Goal: Task Accomplishment & Management: Use online tool/utility

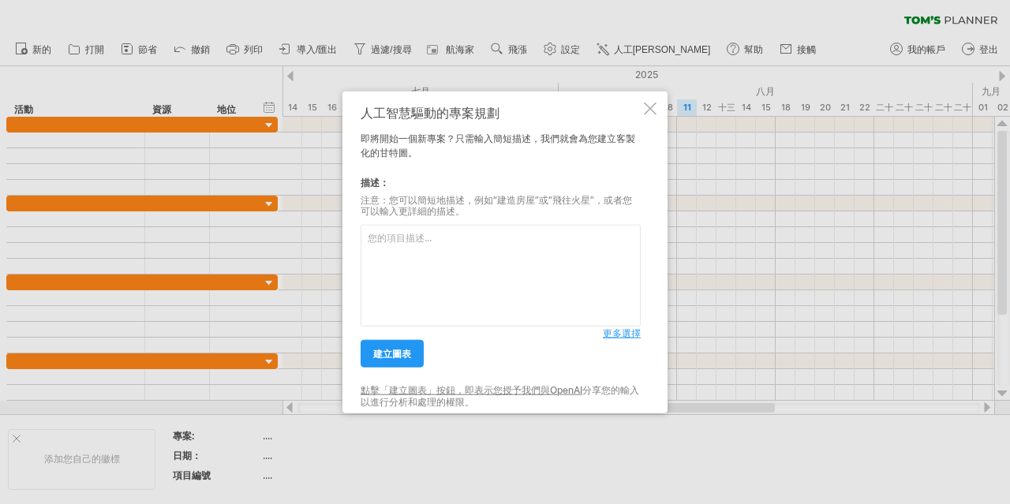
click at [644, 109] on div at bounding box center [650, 108] width 13 height 13
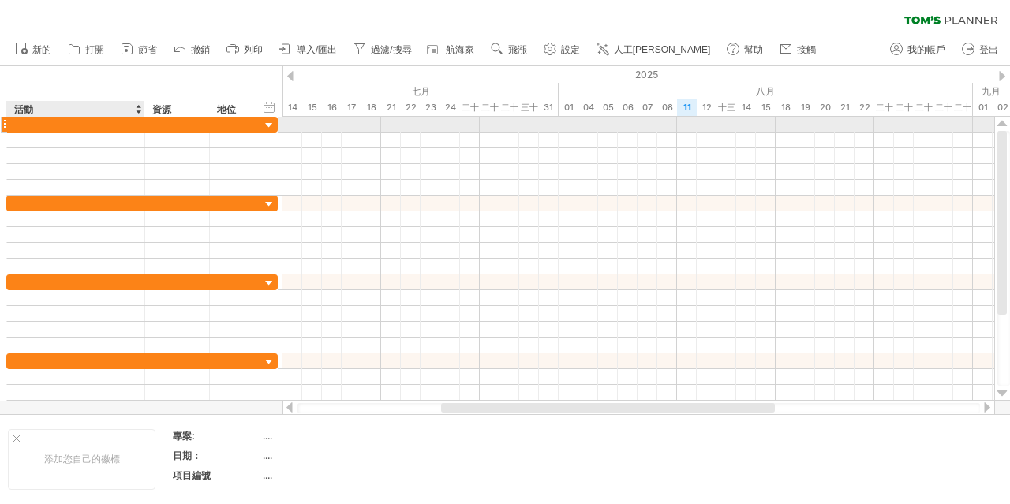
click at [32, 120] on div at bounding box center [76, 124] width 122 height 15
type input "*"
click at [96, 122] on div "[PERSON_NAME]" at bounding box center [76, 124] width 122 height 15
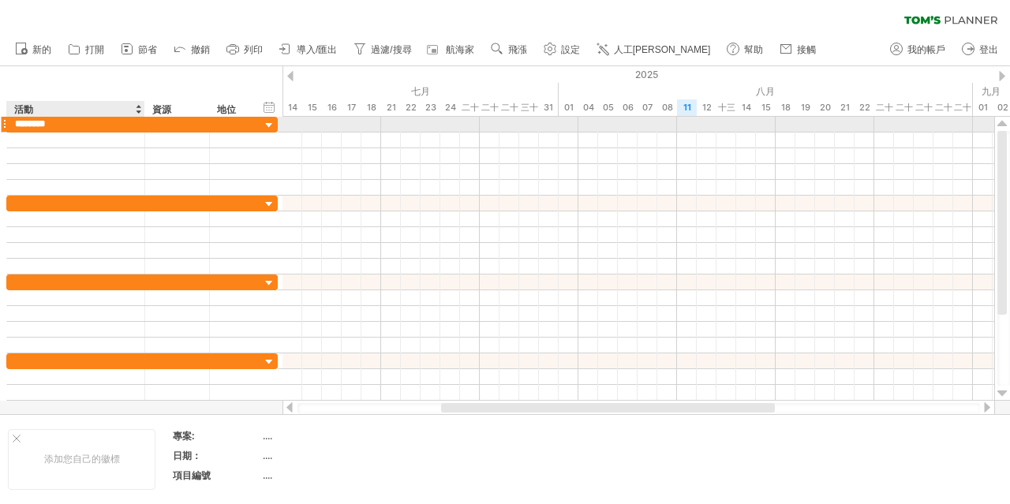
click at [69, 122] on input "*******" at bounding box center [76, 124] width 122 height 15
type input "**********"
click at [159, 128] on div at bounding box center [177, 124] width 48 height 15
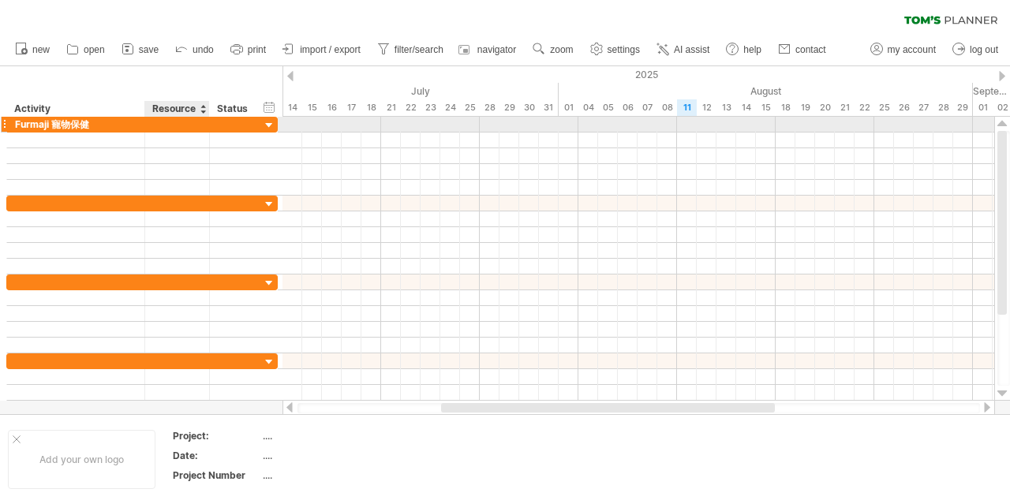
click at [171, 122] on div at bounding box center [177, 124] width 48 height 15
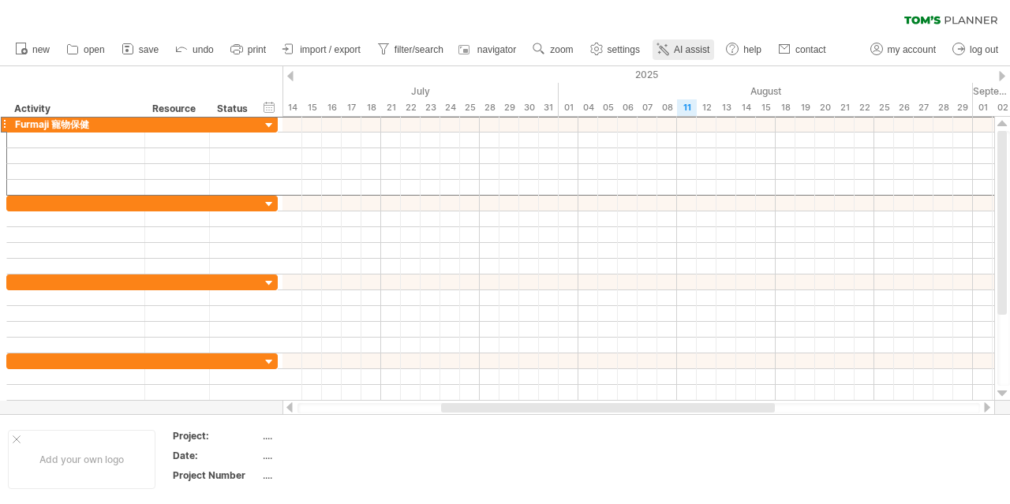
click at [671, 50] on icon at bounding box center [663, 49] width 16 height 16
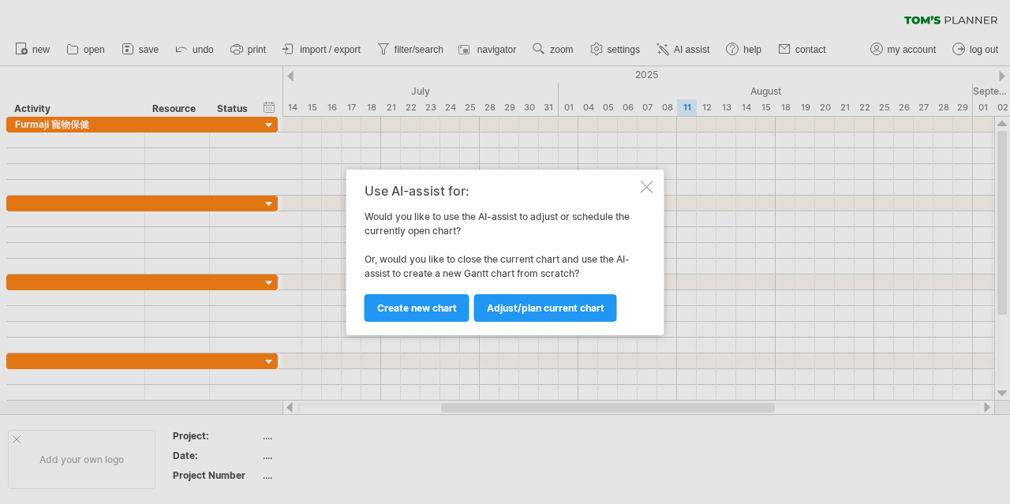
click at [433, 305] on span "Create new chart" at bounding box center [417, 308] width 80 height 12
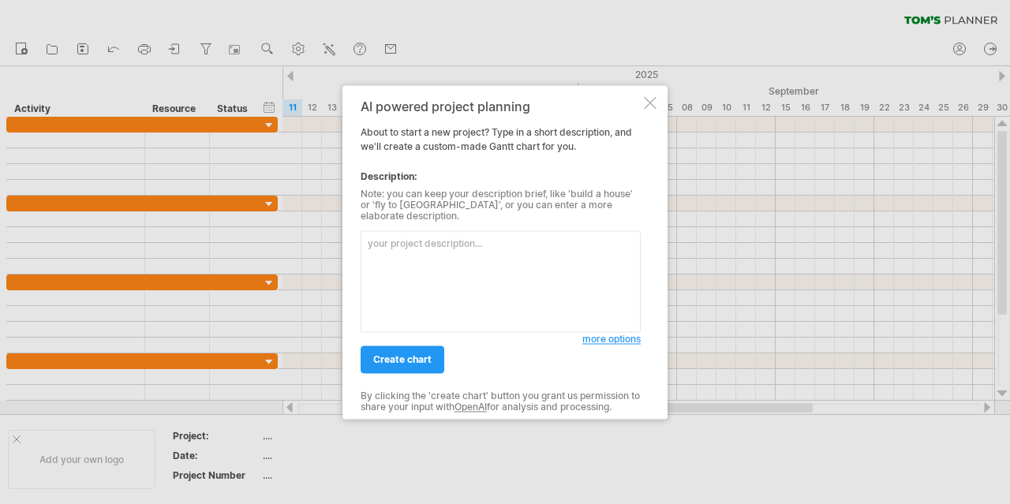
click at [443, 264] on textarea at bounding box center [501, 281] width 280 height 102
type textarea "玅"
click at [401, 241] on textarea "產品開發行銷企劃上市計劃" at bounding box center [501, 281] width 280 height 102
drag, startPoint x: 407, startPoint y: 236, endPoint x: 331, endPoint y: 234, distance: 75.8
click at [331, 234] on div "Trying to reach [DOMAIN_NAME] Connected again... 0% clear filter new" at bounding box center [505, 252] width 1010 height 504
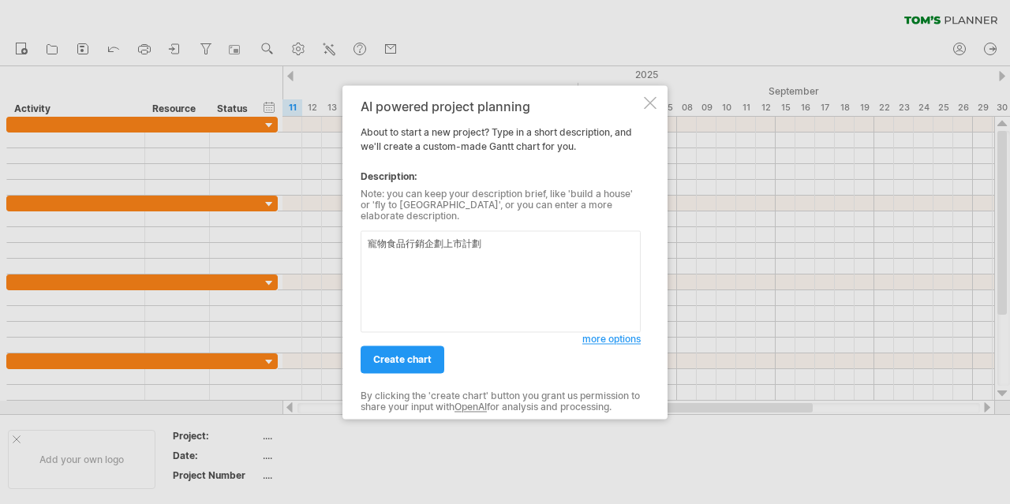
drag, startPoint x: 406, startPoint y: 238, endPoint x: 445, endPoint y: 238, distance: 38.7
click at [445, 238] on textarea "寵物食品行銷企劃上市計劃" at bounding box center [501, 281] width 280 height 102
click at [483, 237] on textarea "寵物食品上市計劃" at bounding box center [501, 281] width 280 height 102
click at [444, 238] on textarea "寵物食品上市計劃行銷企劃" at bounding box center [501, 281] width 280 height 102
drag, startPoint x: 498, startPoint y: 239, endPoint x: 412, endPoint y: 366, distance: 153.4
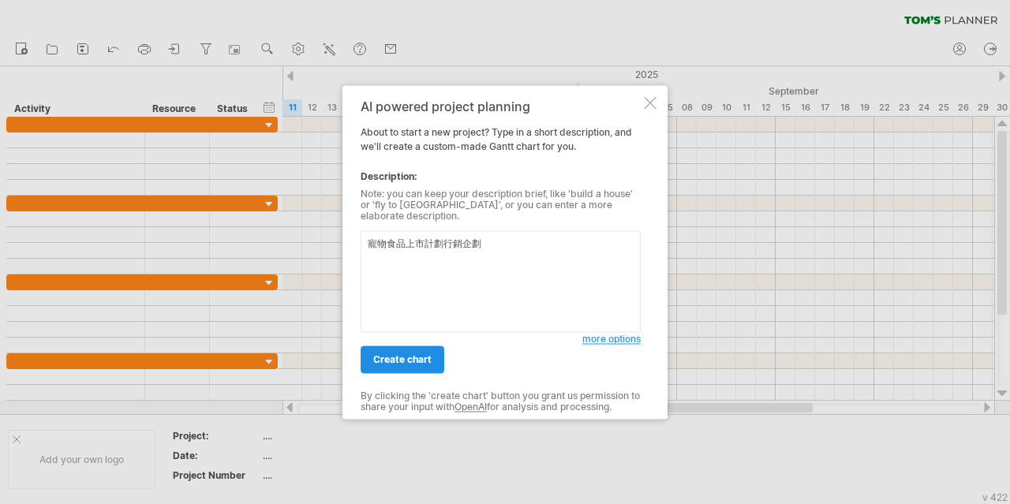
click at [494, 246] on textarea "寵物食品上市計劃行銷企劃" at bounding box center [501, 281] width 280 height 102
type textarea "寵物食品上市計劃行銷企劃"
click at [411, 359] on span "create chart" at bounding box center [402, 360] width 58 height 12
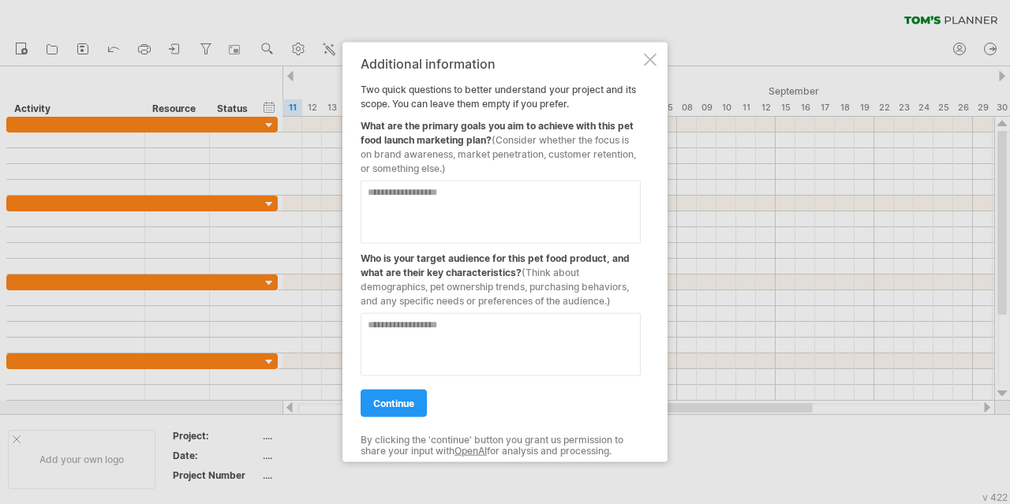
click at [650, 58] on div at bounding box center [650, 59] width 13 height 13
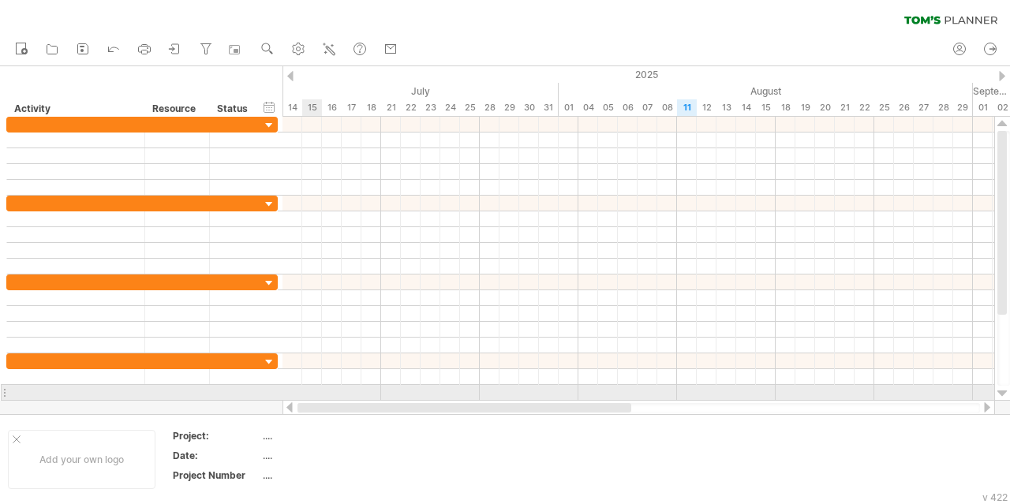
drag, startPoint x: 546, startPoint y: 404, endPoint x: 316, endPoint y: 398, distance: 230.5
click at [316, 398] on div "Trying to reach [DOMAIN_NAME] Connected again... 0% clear filter new" at bounding box center [505, 252] width 1010 height 504
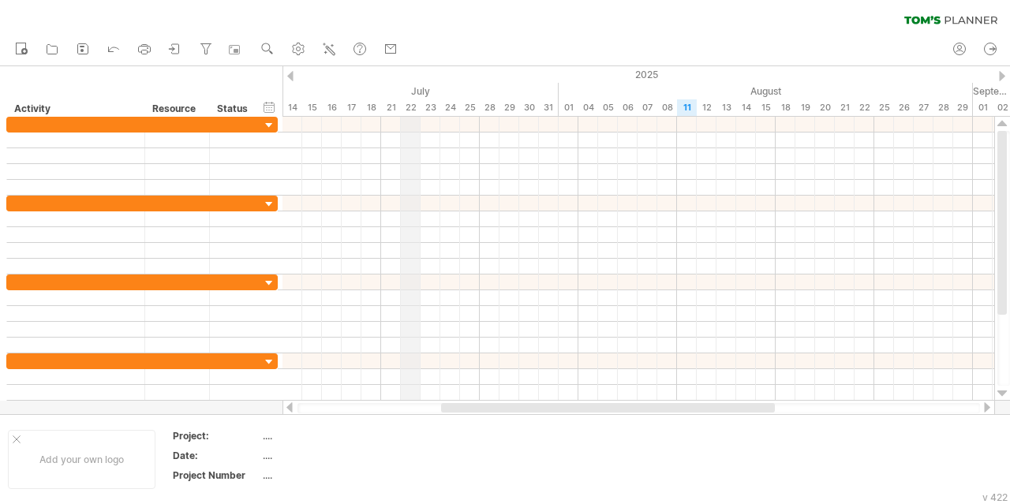
click at [415, 85] on div "July" at bounding box center [332, 91] width 454 height 17
click at [293, 77] on div at bounding box center [290, 76] width 6 height 10
click at [1000, 77] on div at bounding box center [1002, 76] width 6 height 10
click at [999, 77] on div at bounding box center [1002, 76] width 6 height 10
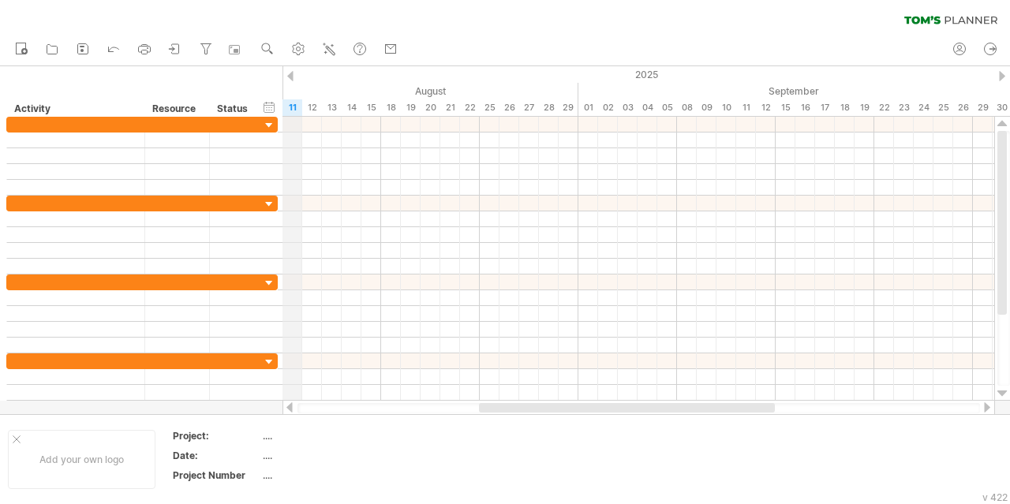
click at [294, 75] on div "2025" at bounding box center [490, 74] width 3098 height 17
click at [295, 73] on div "2025" at bounding box center [490, 74] width 3098 height 17
click at [294, 73] on div "2025" at bounding box center [490, 74] width 3098 height 17
click at [294, 74] on div "2025" at bounding box center [490, 74] width 3098 height 17
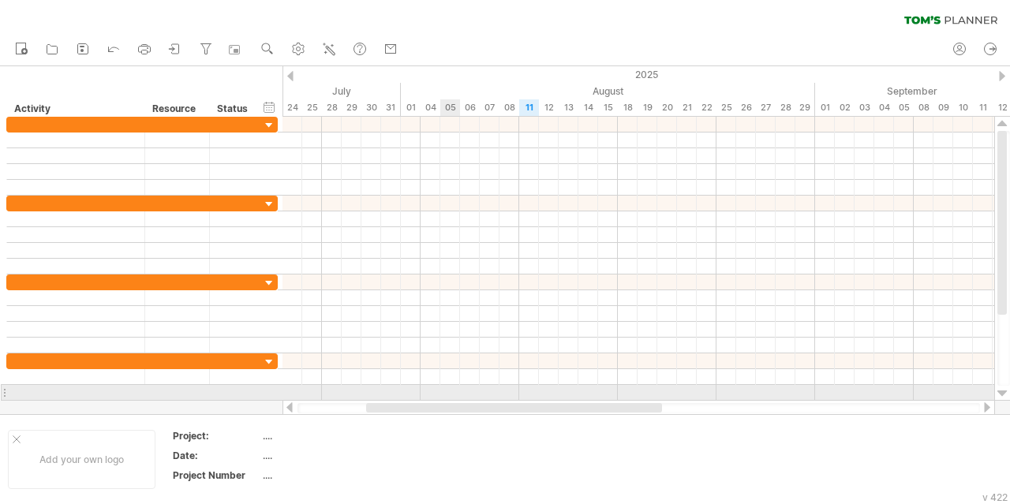
drag, startPoint x: 496, startPoint y: 402, endPoint x: 456, endPoint y: 398, distance: 39.7
click at [456, 398] on div "Trying to reach [DOMAIN_NAME] Connected again... 0% clear filter new" at bounding box center [505, 252] width 1010 height 504
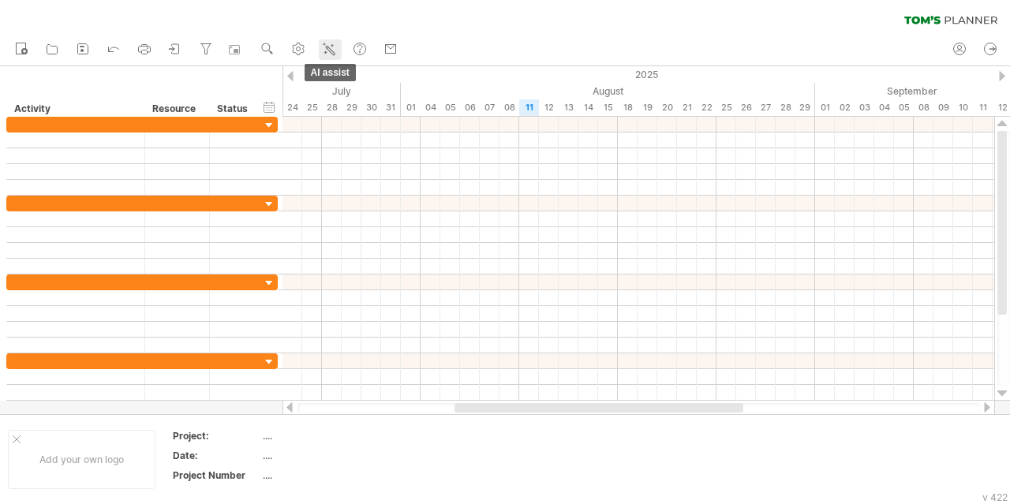
click at [330, 47] on icon at bounding box center [329, 49] width 16 height 16
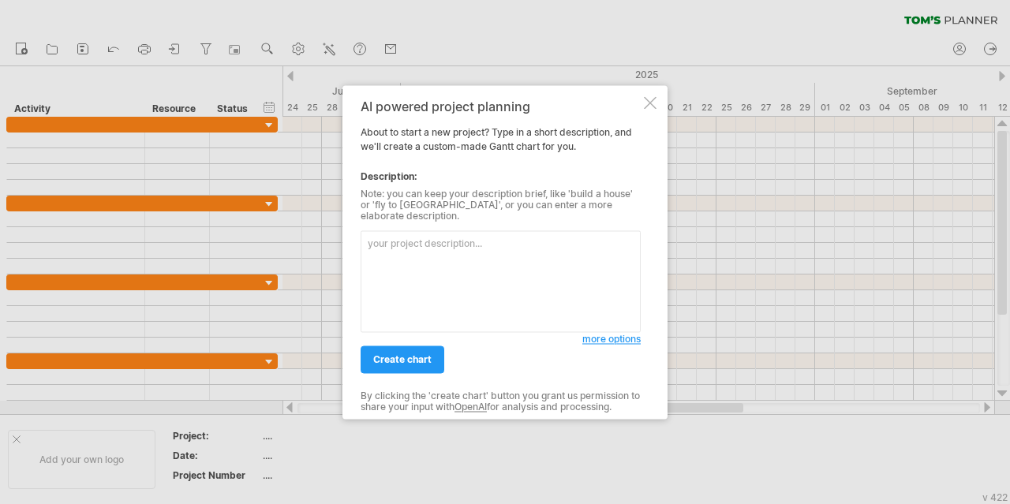
click at [455, 253] on textarea at bounding box center [501, 281] width 280 height 102
click at [372, 238] on textarea "產品上市計劃" at bounding box center [501, 281] width 280 height 102
click at [593, 333] on span "more options" at bounding box center [611, 339] width 58 height 12
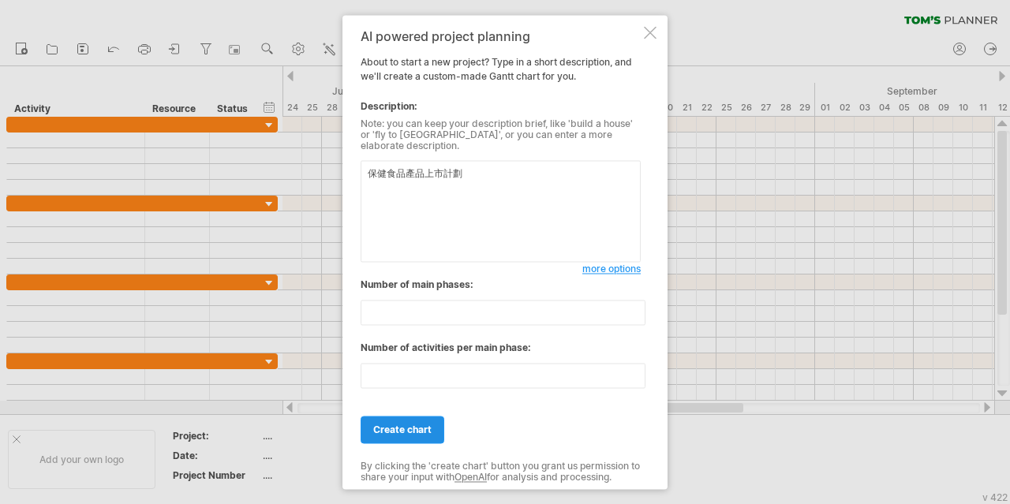
click at [419, 424] on span "create chart" at bounding box center [402, 430] width 58 height 12
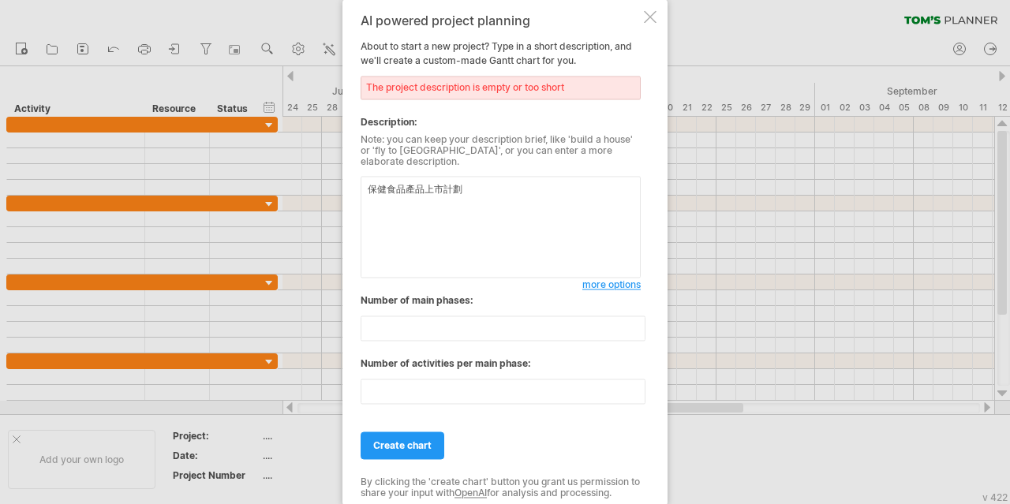
drag, startPoint x: 590, startPoint y: 92, endPoint x: 365, endPoint y: 89, distance: 224.9
click at [365, 89] on div "The project description is empty or too short" at bounding box center [501, 88] width 280 height 24
drag, startPoint x: 365, startPoint y: 89, endPoint x: 564, endPoint y: 88, distance: 198.9
click at [564, 88] on div "The project description is empty or too short" at bounding box center [501, 88] width 280 height 24
click at [507, 202] on textarea "保健食品產品上市計劃" at bounding box center [501, 227] width 280 height 102
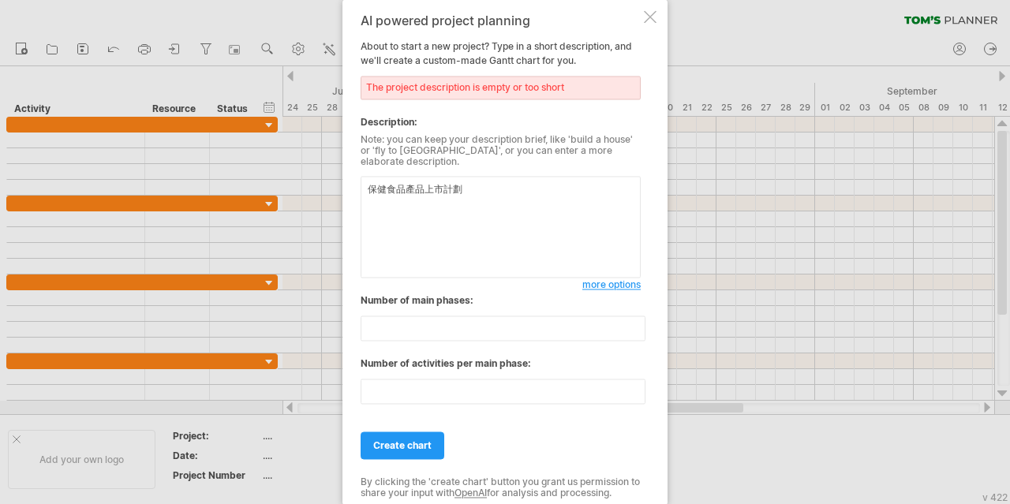
click at [405, 185] on textarea "保健食品產品上市計劃" at bounding box center [501, 227] width 280 height 102
drag, startPoint x: 442, startPoint y: 182, endPoint x: 481, endPoint y: 181, distance: 39.5
click at [442, 182] on textarea "保健食品產品上市計劃" at bounding box center [501, 227] width 280 height 102
click at [482, 180] on textarea "保健食品產品上市計劃" at bounding box center [501, 227] width 280 height 102
click at [370, 179] on textarea "保健食品產品上市計劃" at bounding box center [501, 227] width 280 height 102
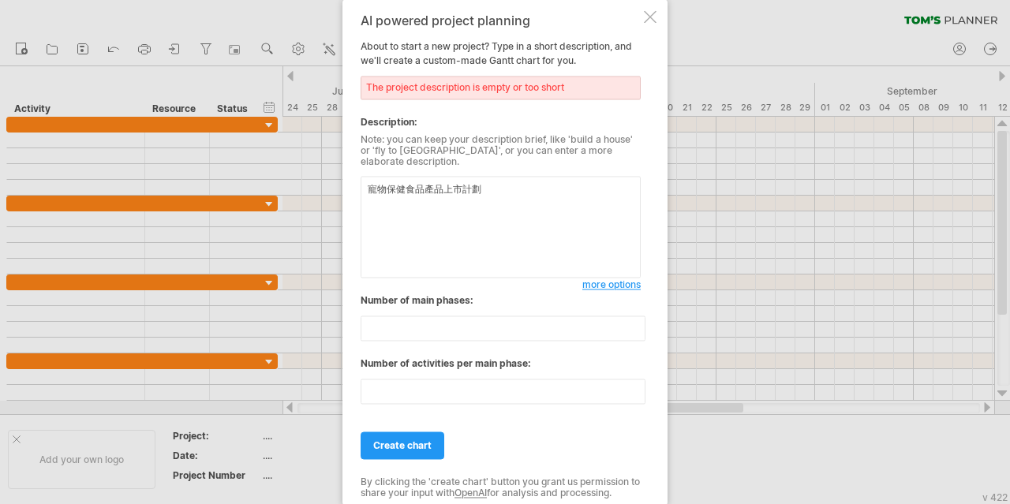
drag, startPoint x: 414, startPoint y: 181, endPoint x: 432, endPoint y: 182, distance: 18.2
click at [416, 180] on textarea "寵物保健食品產品上市計劃" at bounding box center [501, 227] width 280 height 102
click at [432, 182] on textarea "寵物保健食品產品上市計劃" at bounding box center [501, 227] width 280 height 102
click at [453, 182] on textarea "寵物保健食品產品上市計劃" at bounding box center [501, 227] width 280 height 102
click at [462, 186] on textarea "寵物保健食品產品上市計劃" at bounding box center [501, 227] width 280 height 102
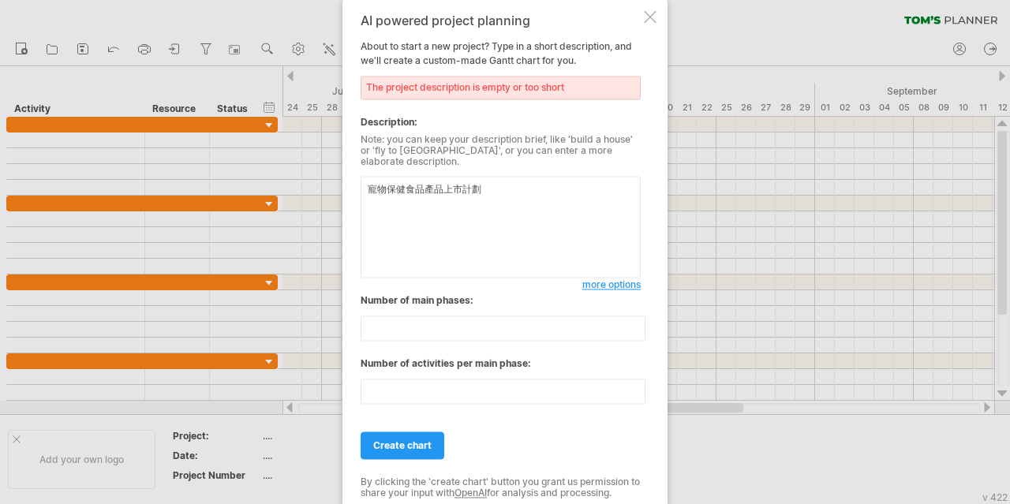
click at [508, 183] on textarea "寵物保健食品產品上市計劃" at bounding box center [501, 227] width 280 height 102
click at [424, 182] on textarea "寵物保健食品產品上市計劃，" at bounding box center [501, 227] width 280 height 102
click at [443, 184] on textarea "寵物保健食品新產品上市計劃，" at bounding box center [501, 227] width 280 height 102
click at [455, 181] on textarea "寵物保健食品新產品上市計劃，" at bounding box center [501, 227] width 280 height 102
click at [560, 185] on textarea "寵物保健食品新產品新品牌上市計劃，" at bounding box center [501, 227] width 280 height 102
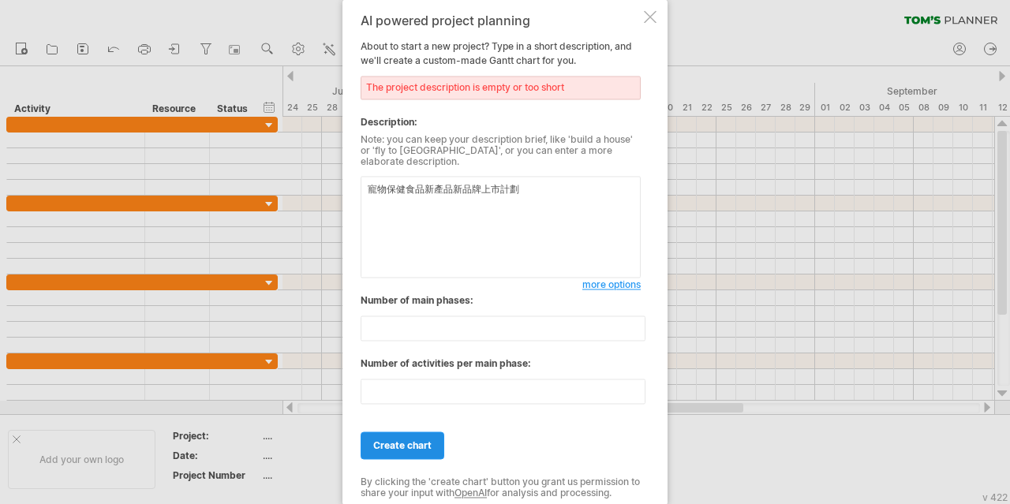
type textarea "寵物保健食品新產品新品牌上市計劃"
click at [424, 440] on span "create chart" at bounding box center [402, 446] width 58 height 12
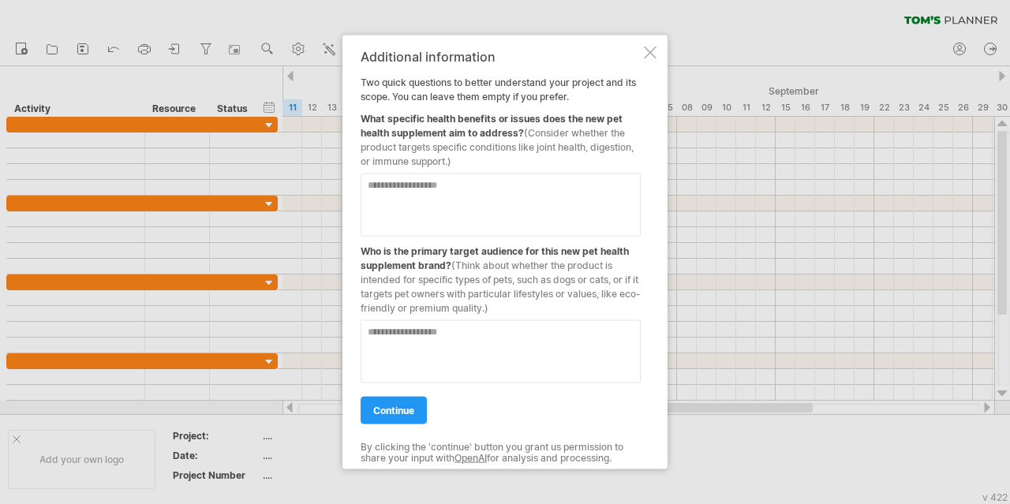
drag, startPoint x: 359, startPoint y: 78, endPoint x: 502, endPoint y: 90, distance: 143.3
click at [502, 90] on div "Additional information Two quick questions to better understand your project an…" at bounding box center [505, 252] width 325 height 435
click at [442, 205] on textarea at bounding box center [501, 204] width 280 height 63
click at [403, 415] on span "continue" at bounding box center [393, 410] width 41 height 12
